Goal: Task Accomplishment & Management: Complete application form

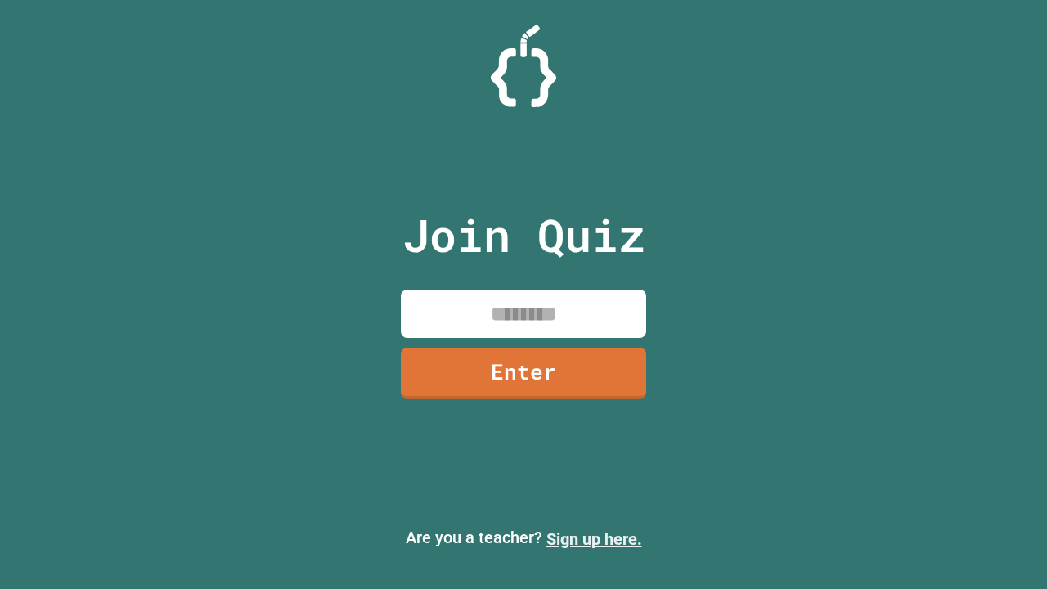
click at [594, 539] on link "Sign up here." at bounding box center [594, 539] width 96 height 20
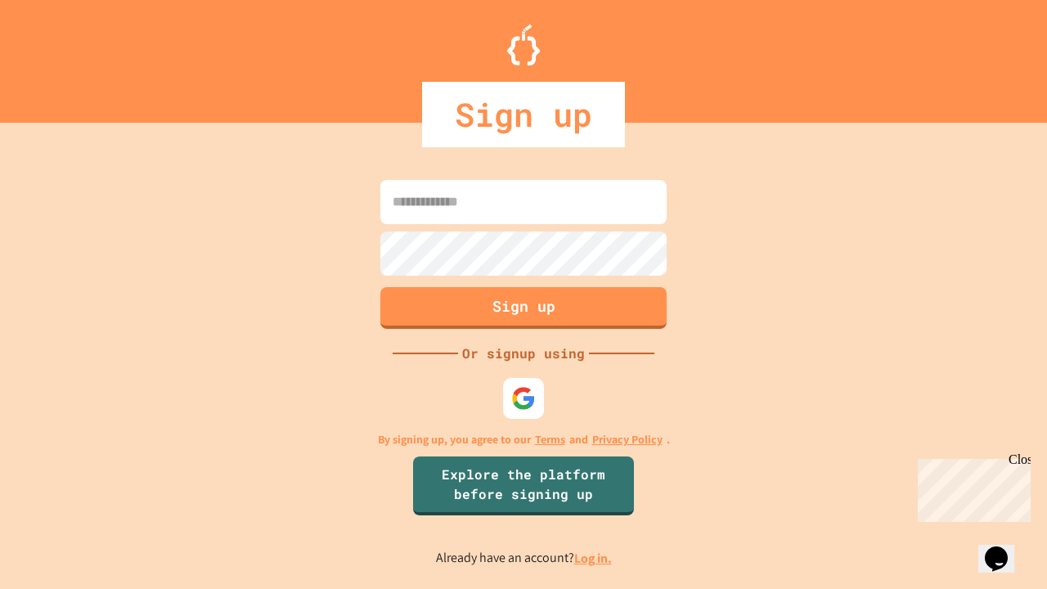
click at [594, 558] on link "Log in." at bounding box center [593, 558] width 38 height 17
